Goal: Transaction & Acquisition: Subscribe to service/newsletter

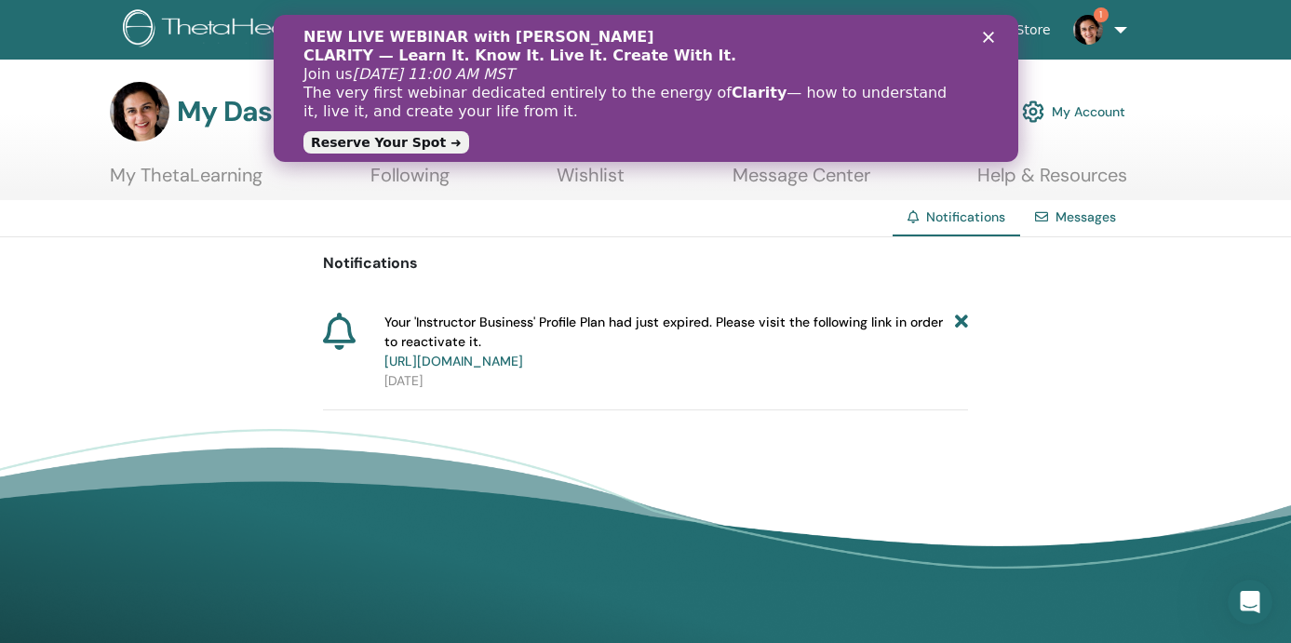
click at [986, 36] on polygon "Close" at bounding box center [987, 37] width 11 height 11
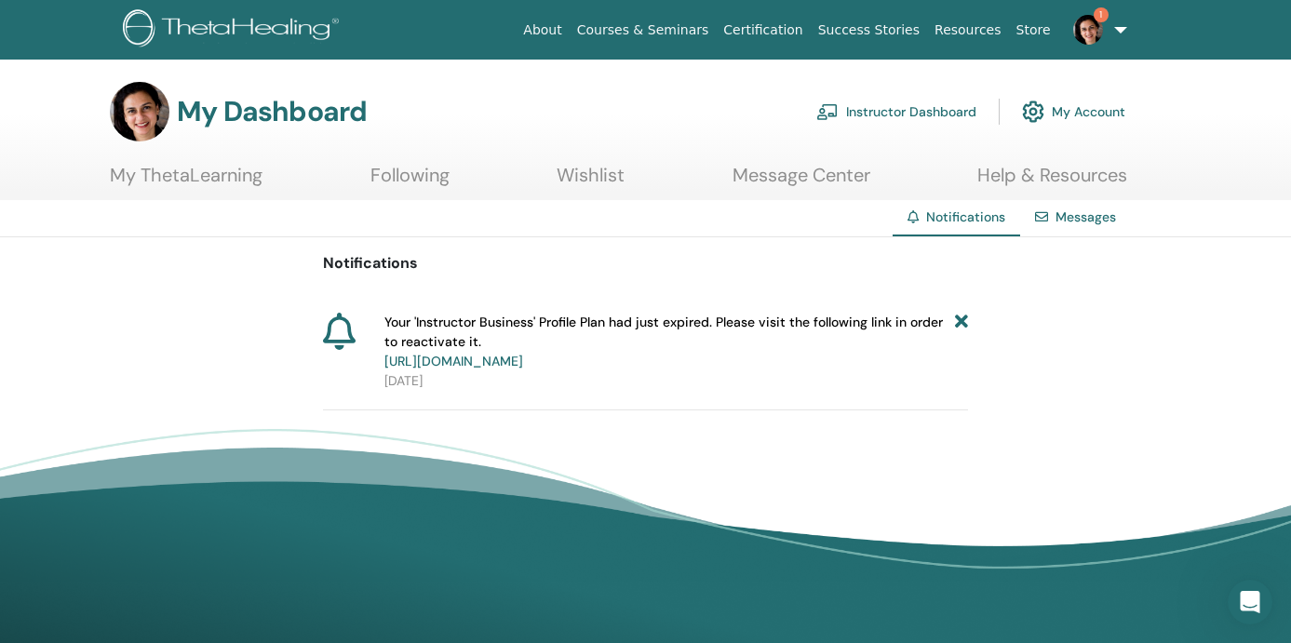
click at [523, 365] on link "https://member.thetahealing.com/member/account/subscriptions/plan" at bounding box center [453, 361] width 139 height 17
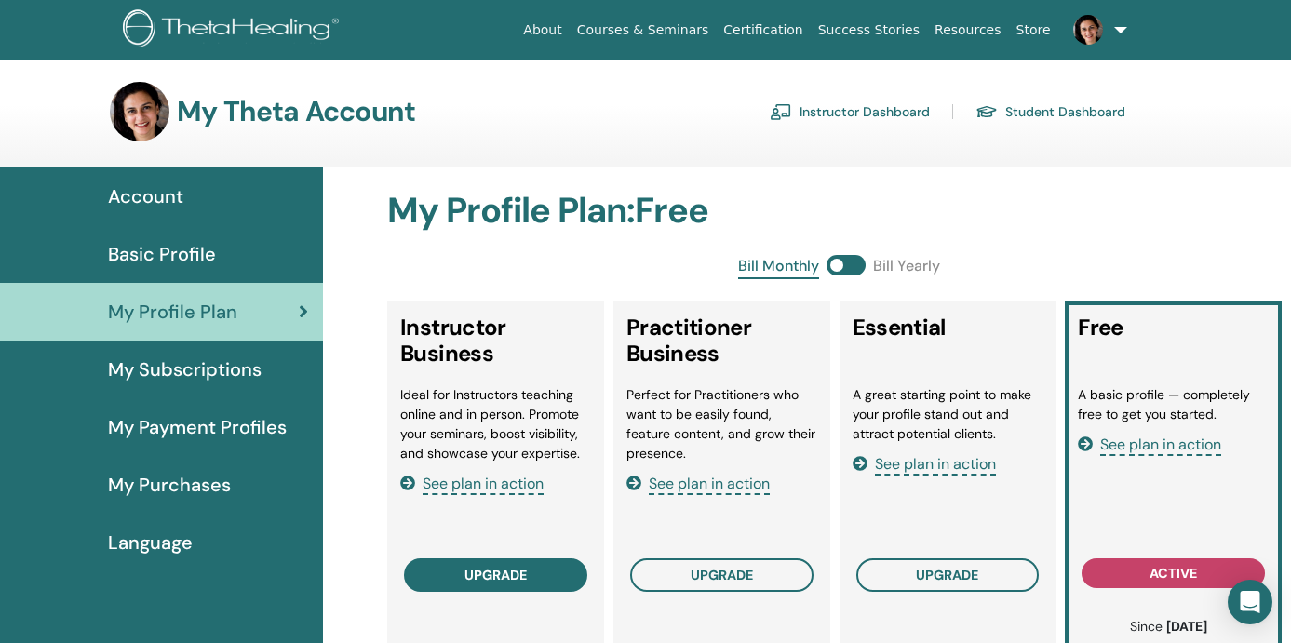
click at [504, 578] on span "upgrade" at bounding box center [495, 575] width 62 height 15
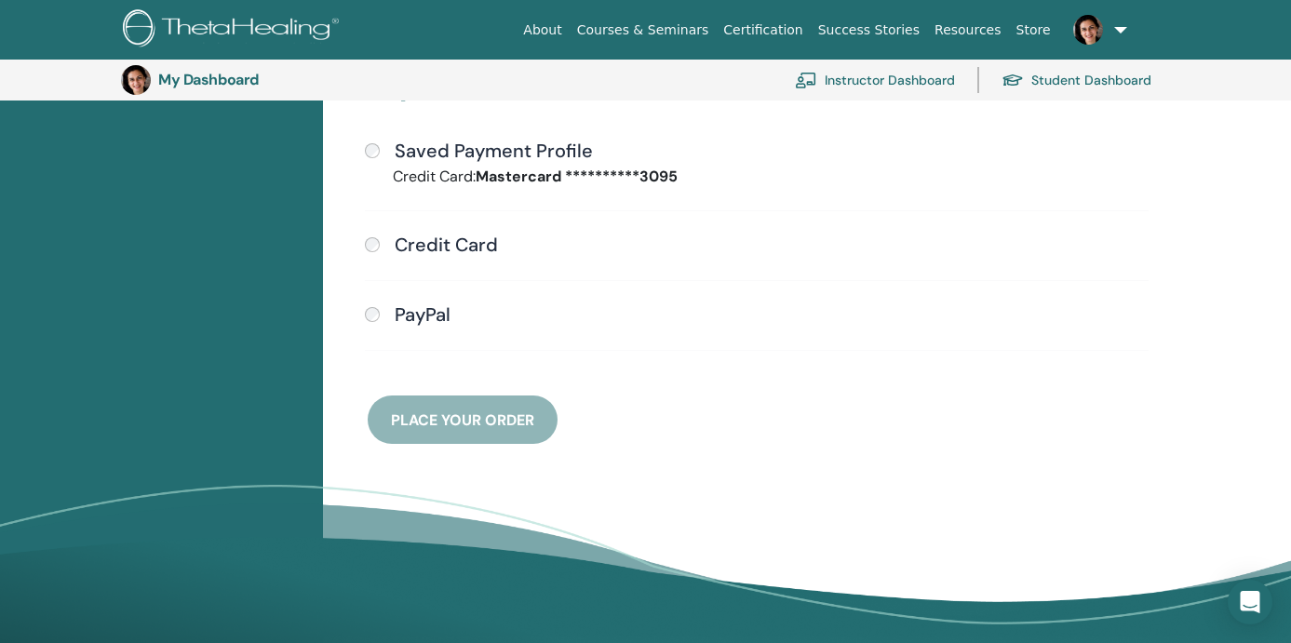
scroll to position [525, 0]
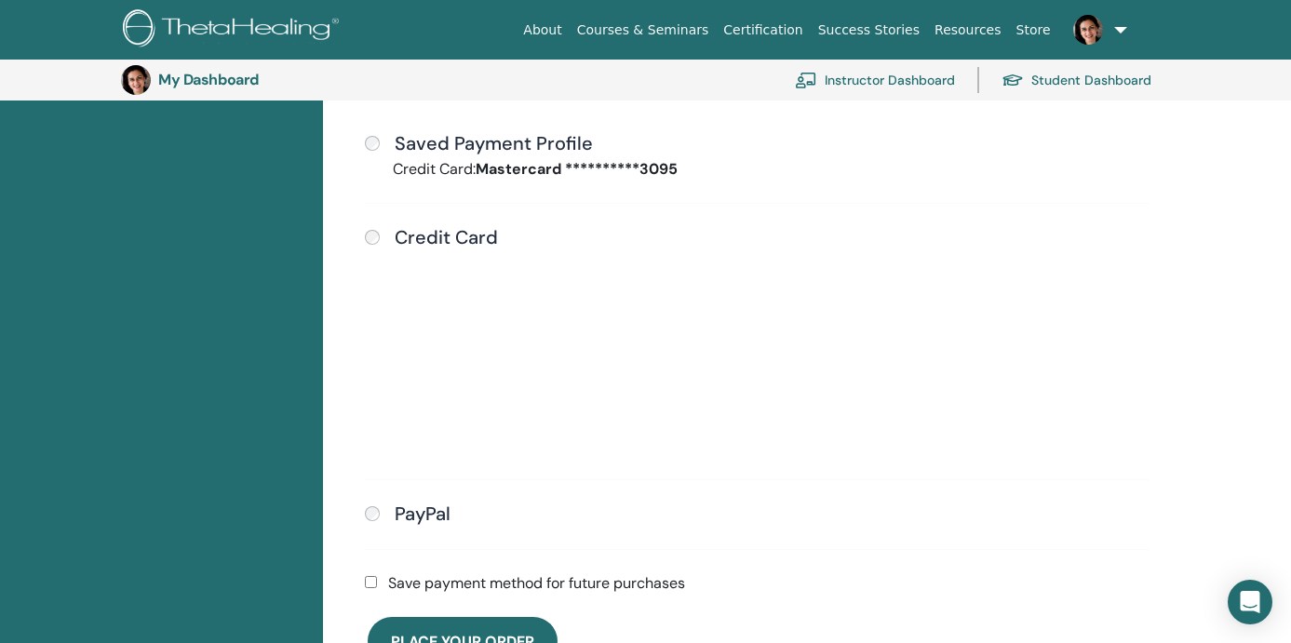
click at [948, 525] on div "PayPal" at bounding box center [757, 515] width 784 height 24
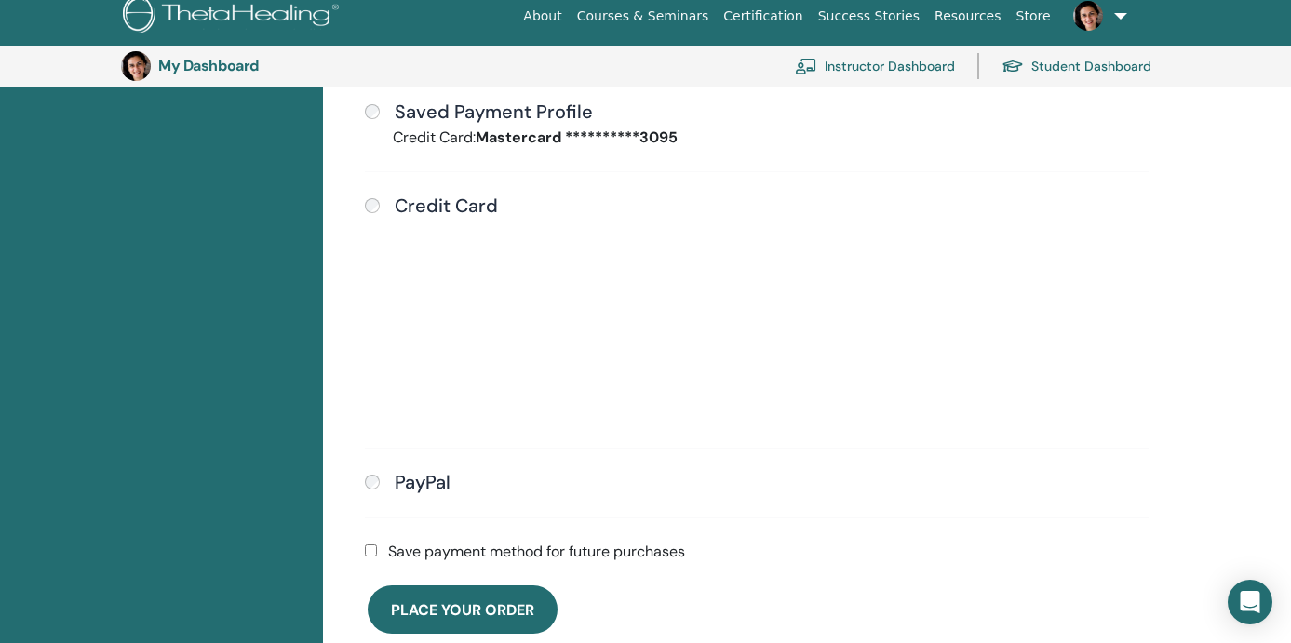
scroll to position [562, 0]
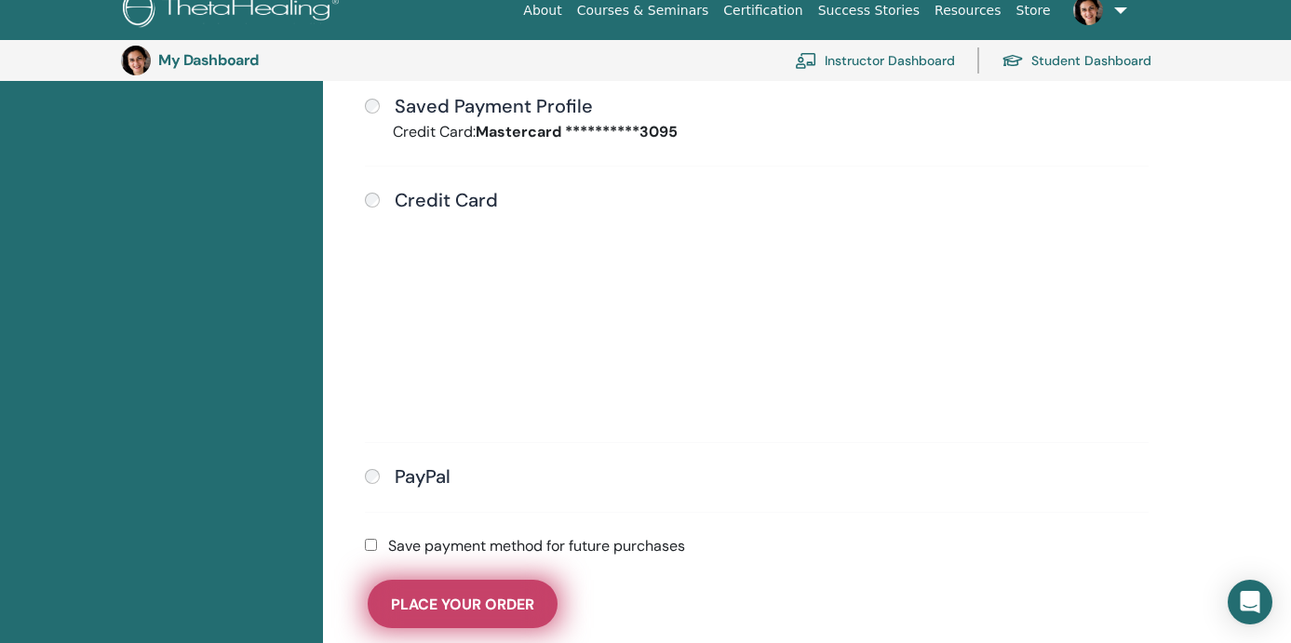
click at [494, 605] on span "Place Your Order" at bounding box center [462, 605] width 143 height 20
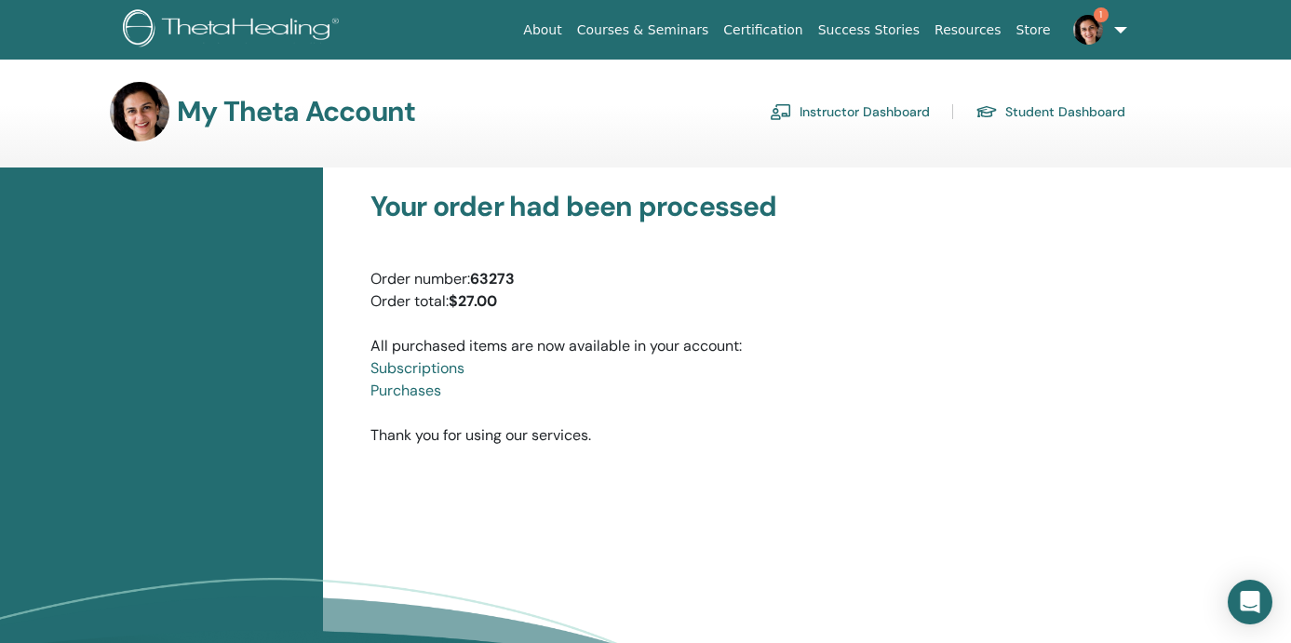
click at [1095, 29] on img at bounding box center [1088, 30] width 30 height 30
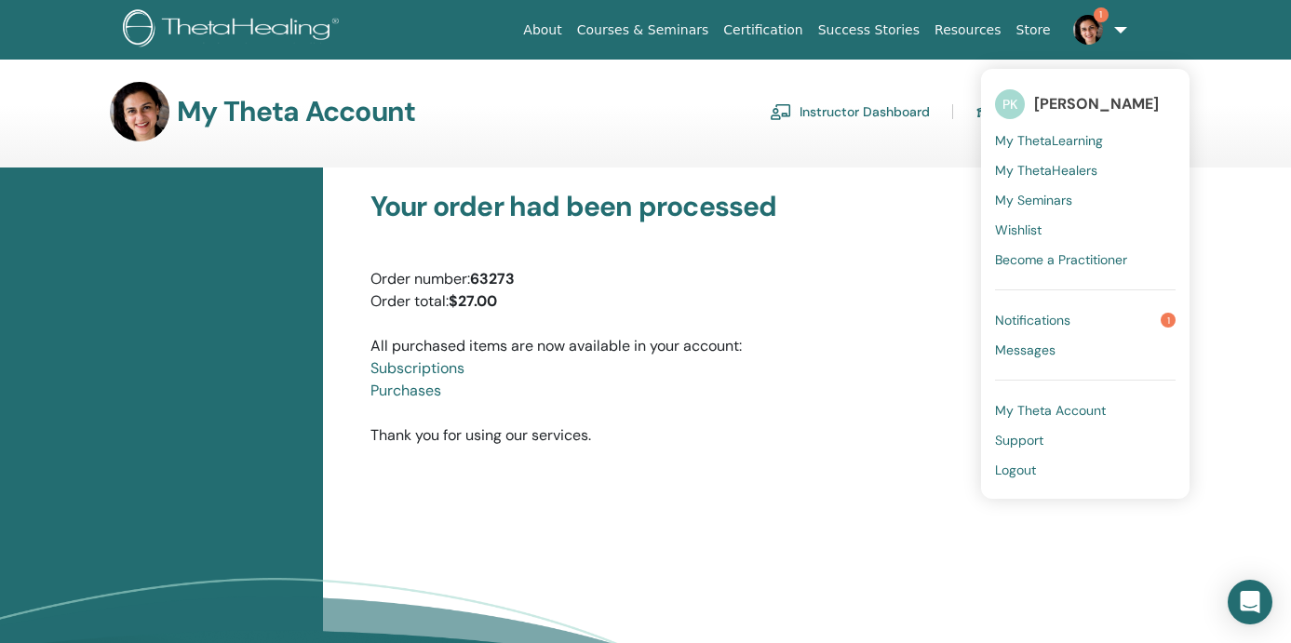
click at [1036, 312] on span "Notifications" at bounding box center [1032, 320] width 75 height 17
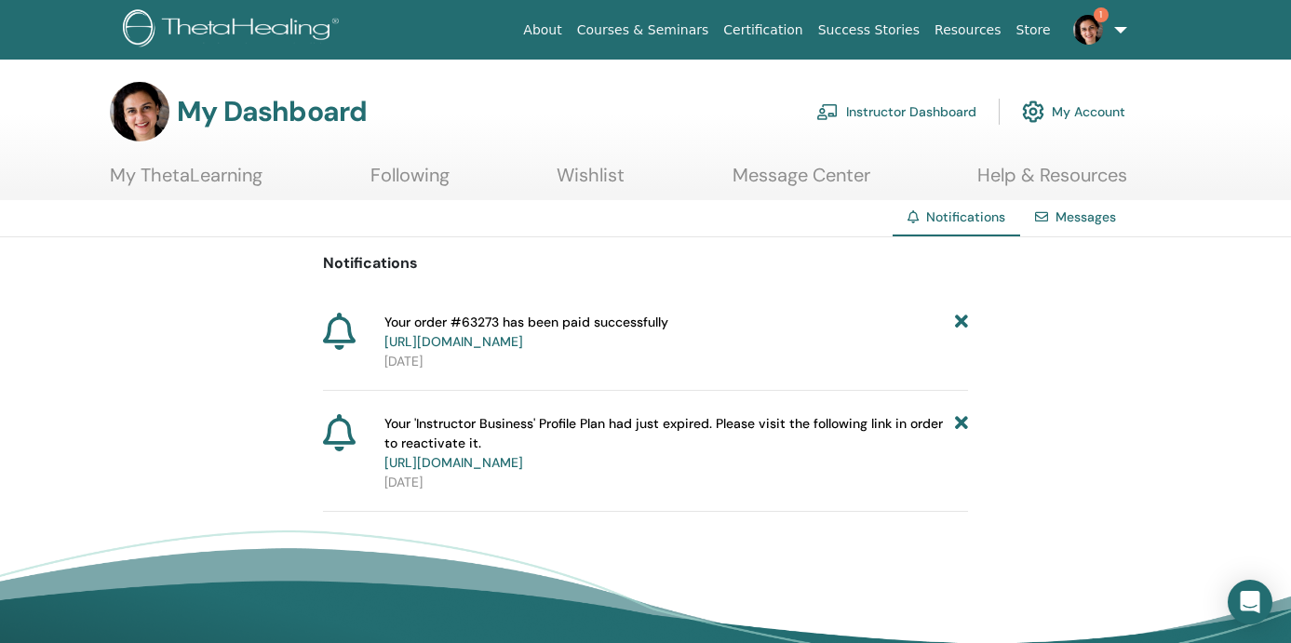
click at [959, 323] on icon at bounding box center [961, 332] width 13 height 39
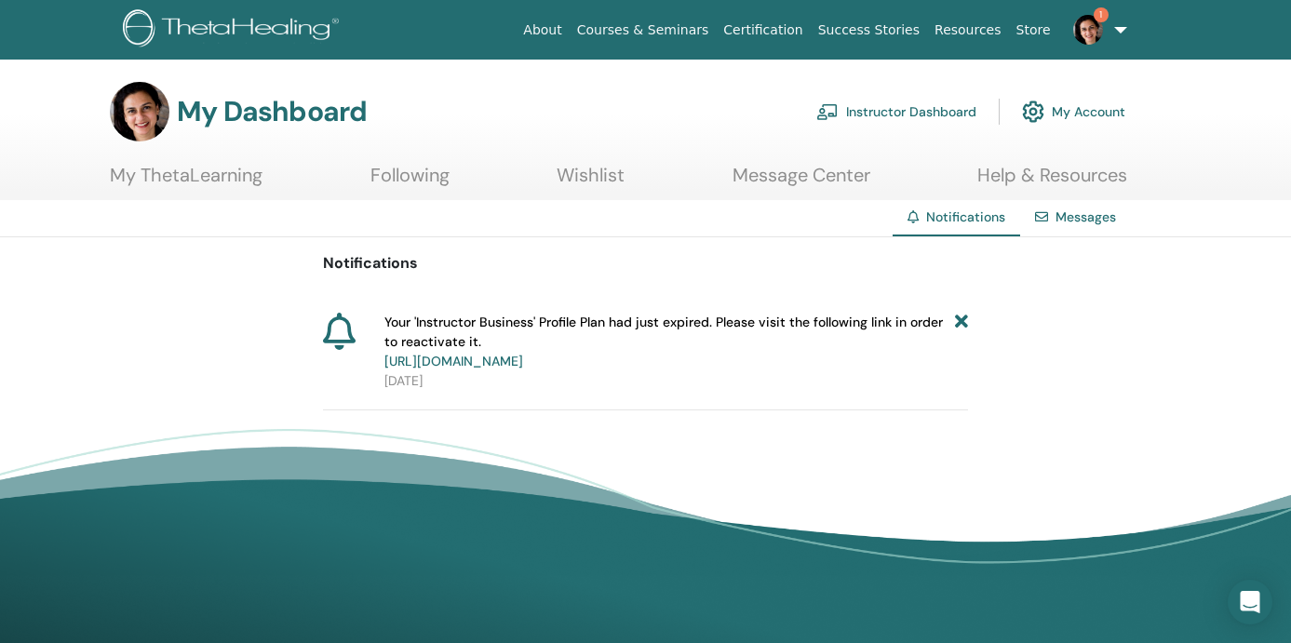
click at [960, 321] on icon at bounding box center [961, 342] width 13 height 59
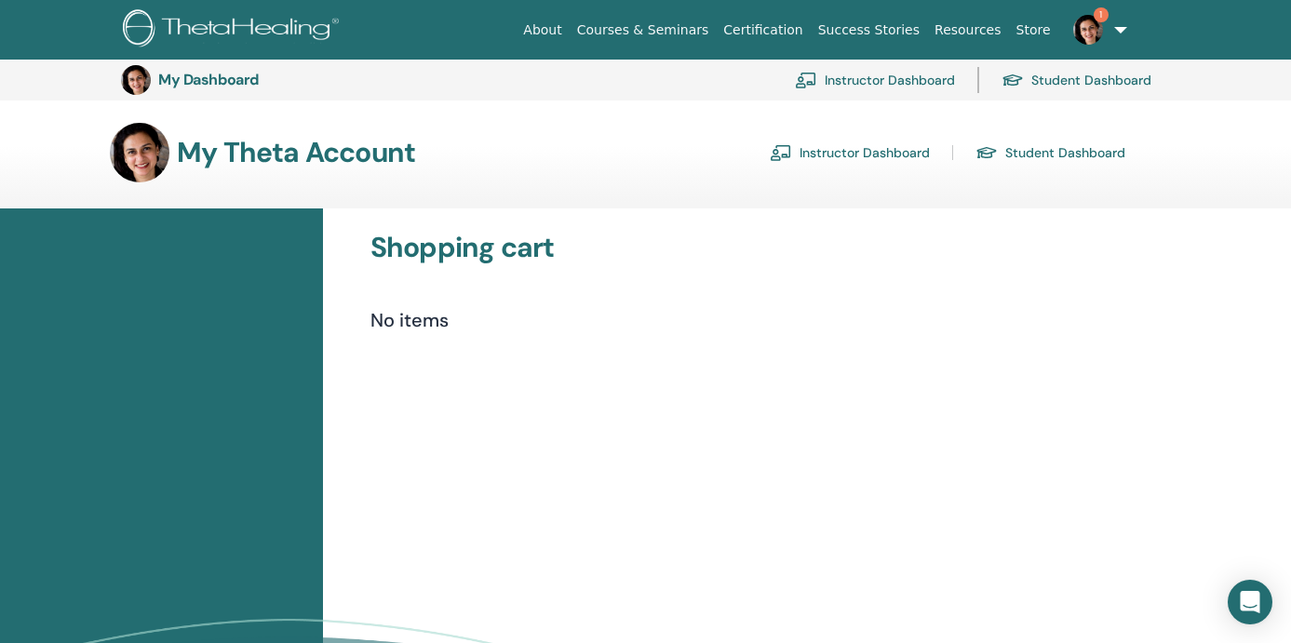
scroll to position [562, 0]
